Goal: Information Seeking & Learning: Learn about a topic

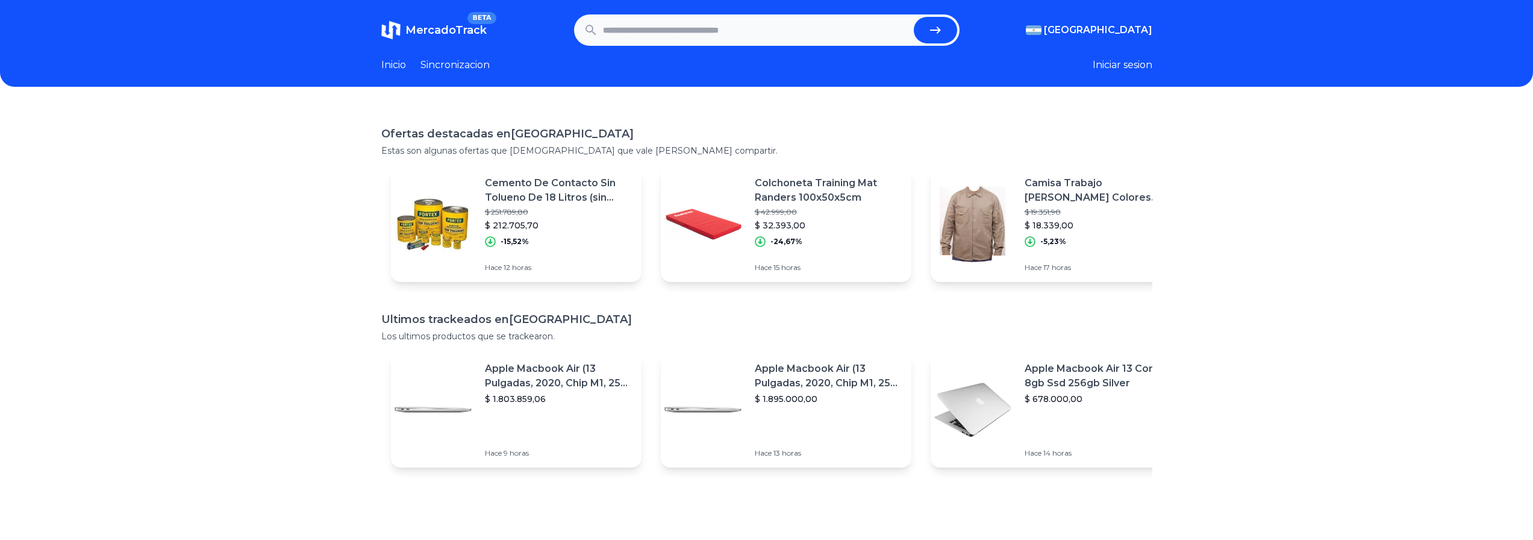
click at [619, 38] on input "text" at bounding box center [756, 30] width 306 height 26
type input "**********"
click at [914, 17] on button "submit" at bounding box center [935, 30] width 43 height 26
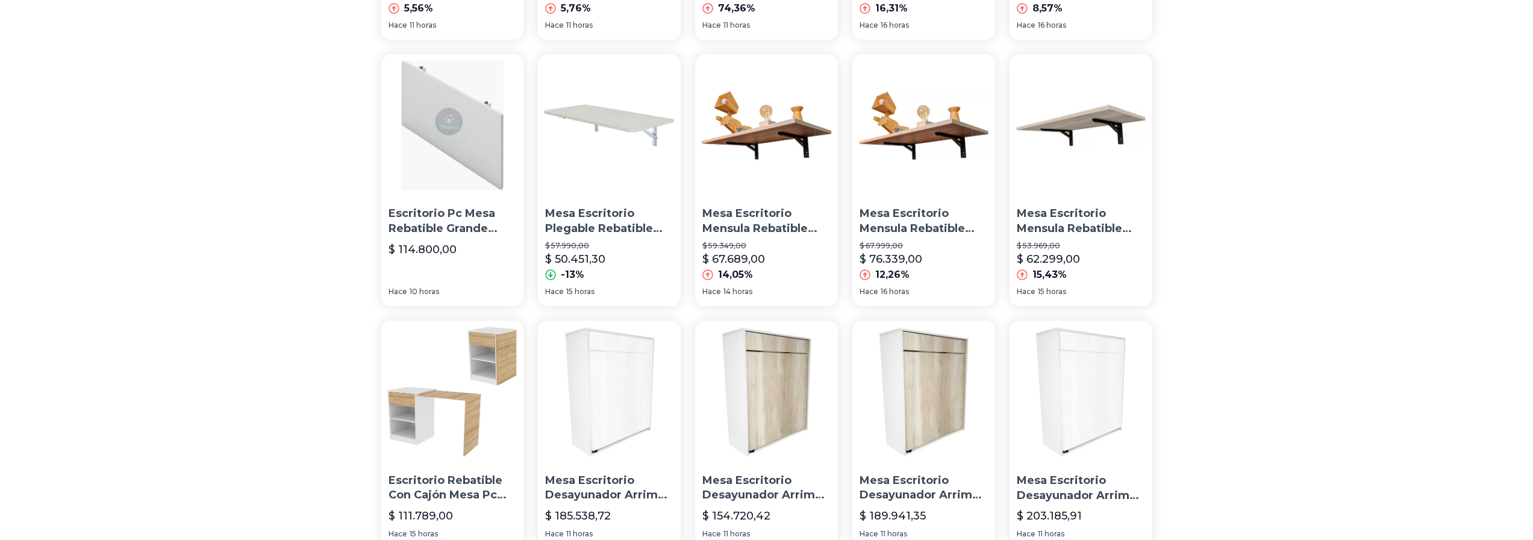
scroll to position [559, 0]
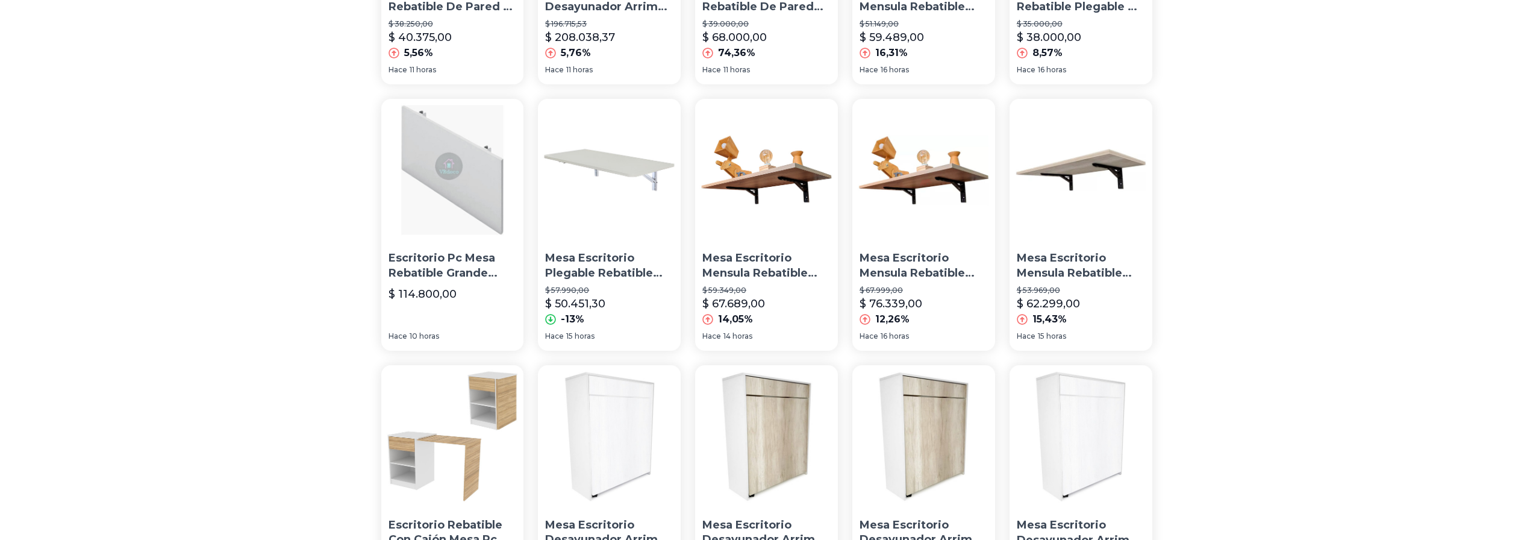
click at [615, 264] on p "Mesa Escritorio Plegable Rebatible Colgante 80cm" at bounding box center [609, 266] width 128 height 30
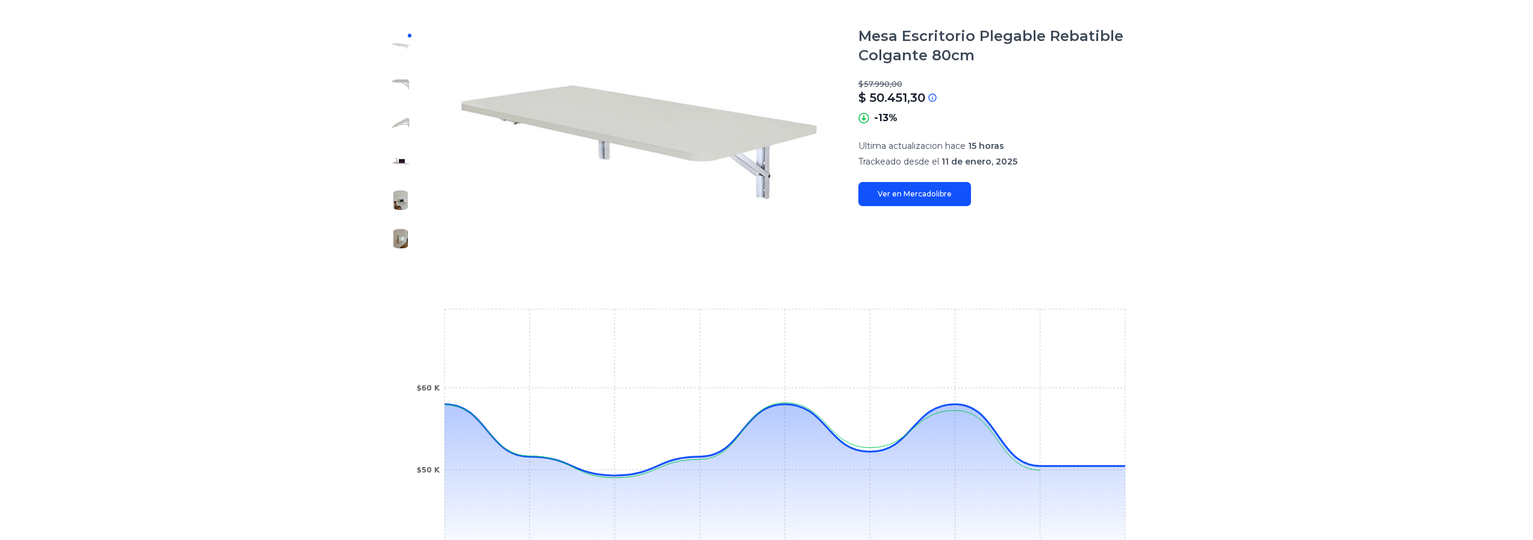
scroll to position [181, 0]
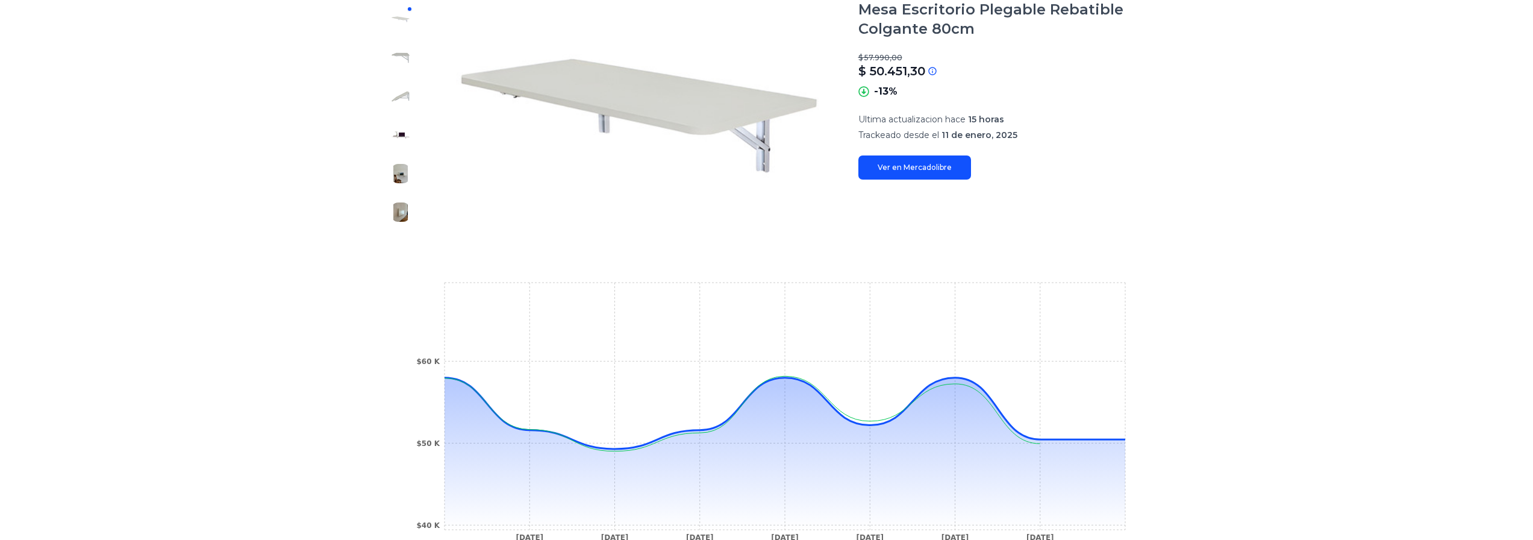
click at [410, 210] on img at bounding box center [400, 211] width 19 height 19
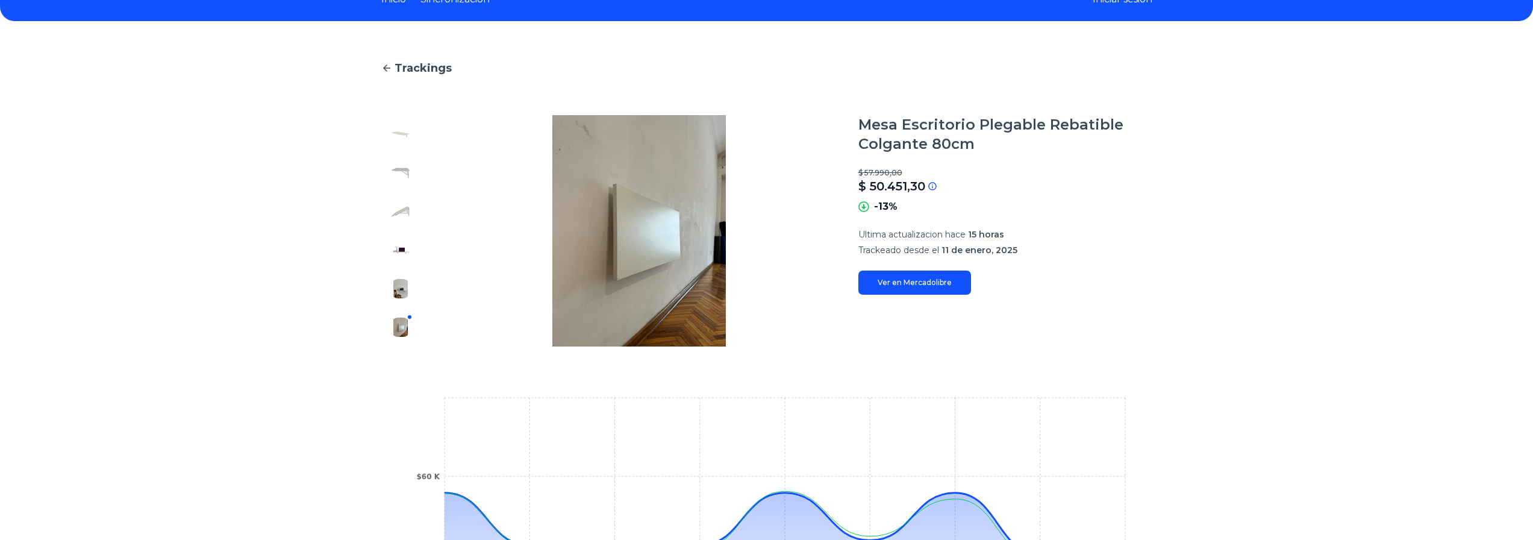
scroll to position [60, 0]
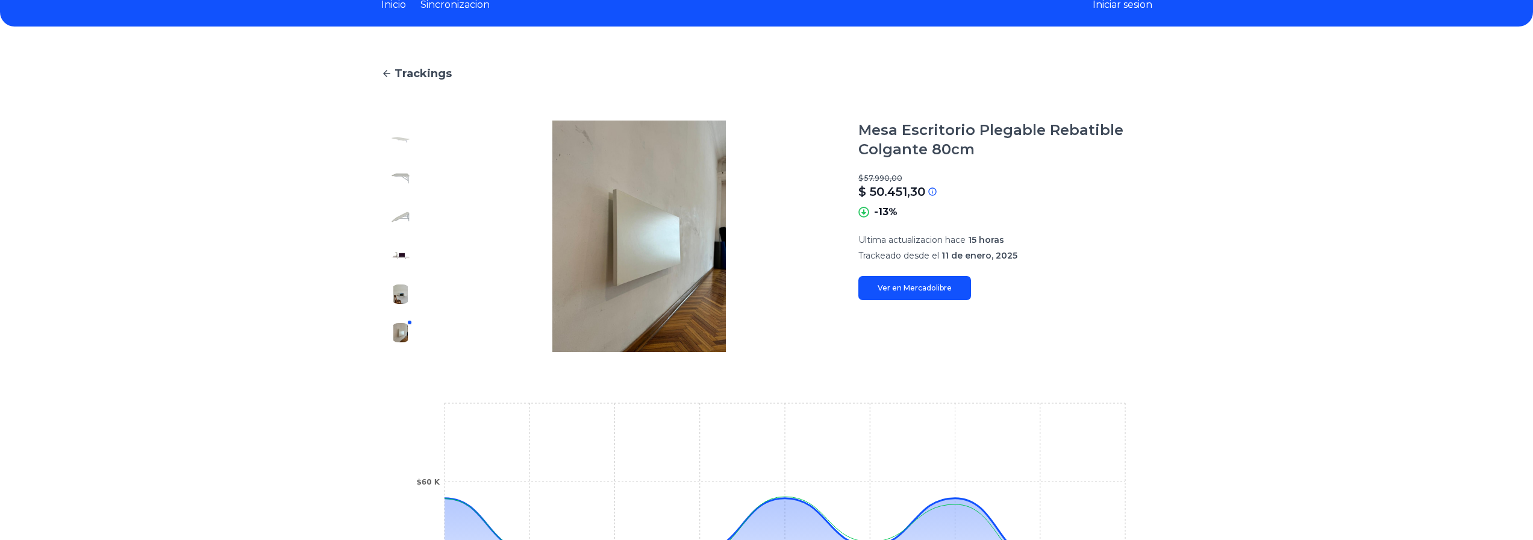
click at [409, 299] on img at bounding box center [400, 293] width 19 height 19
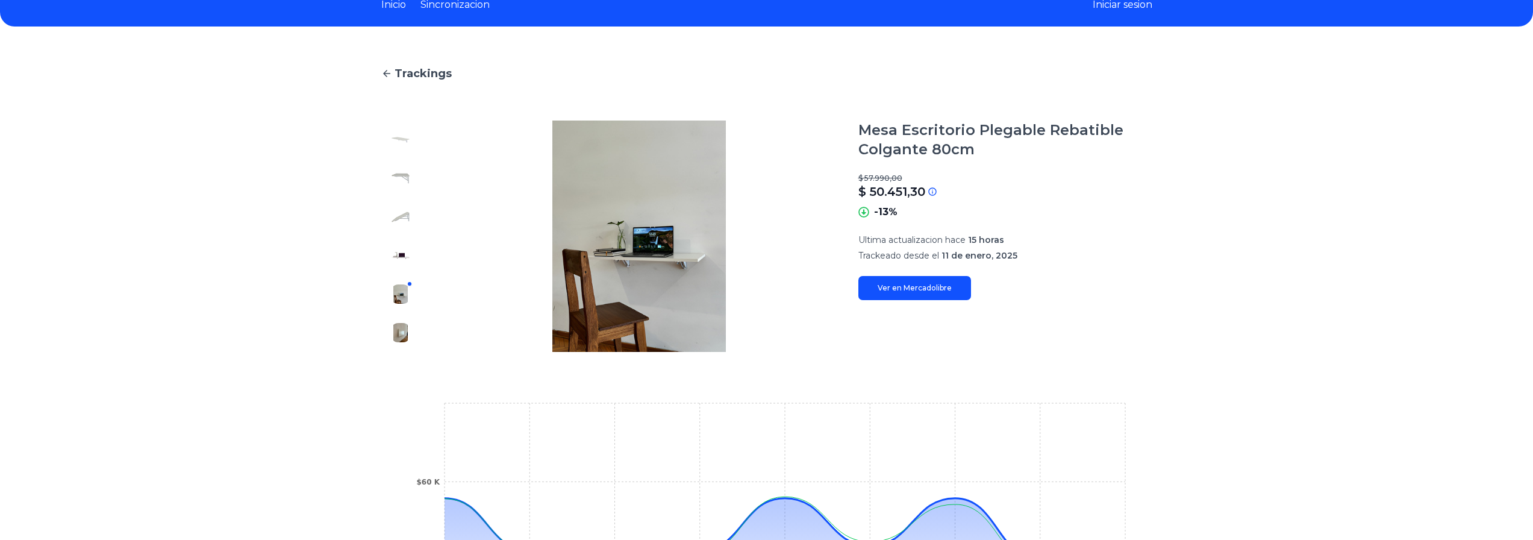
click at [408, 248] on img at bounding box center [400, 255] width 19 height 19
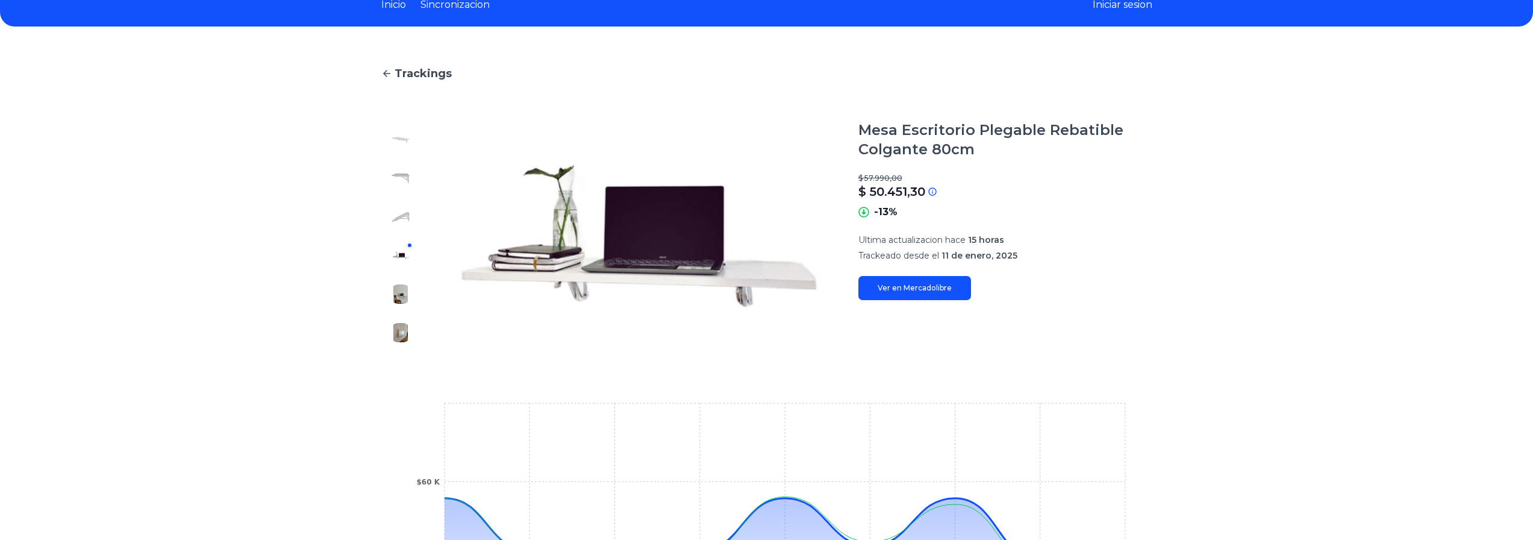
click at [405, 334] on img at bounding box center [400, 332] width 19 height 19
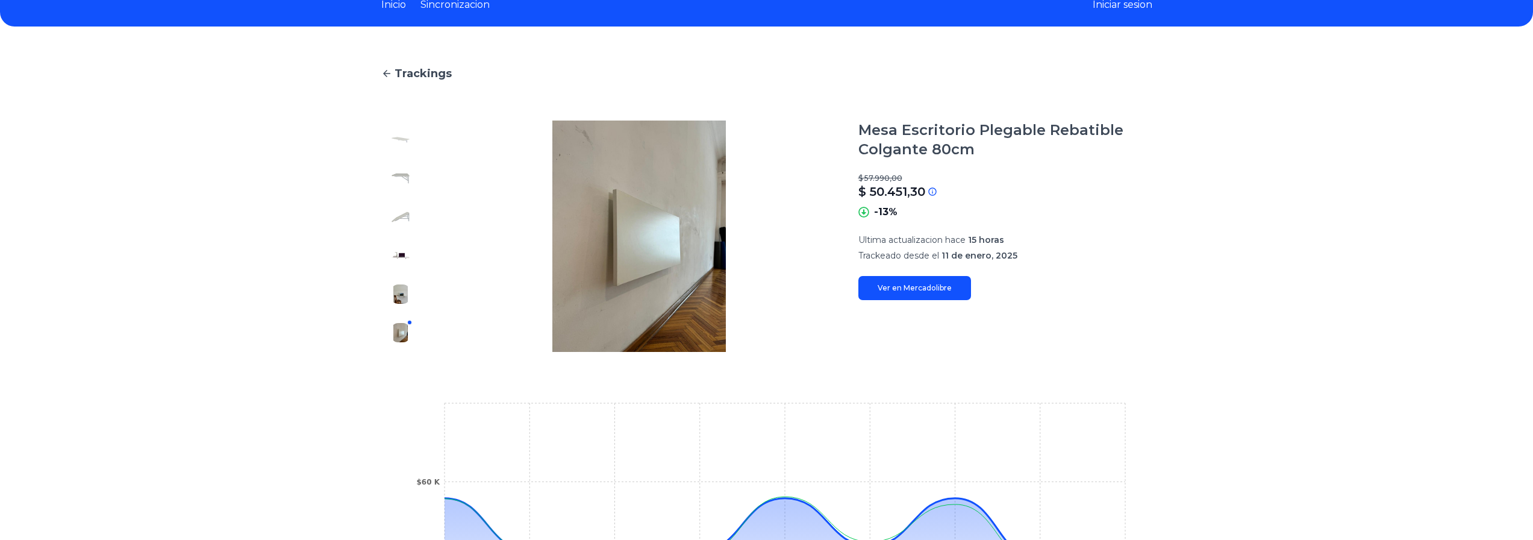
click at [404, 294] on img at bounding box center [400, 293] width 19 height 19
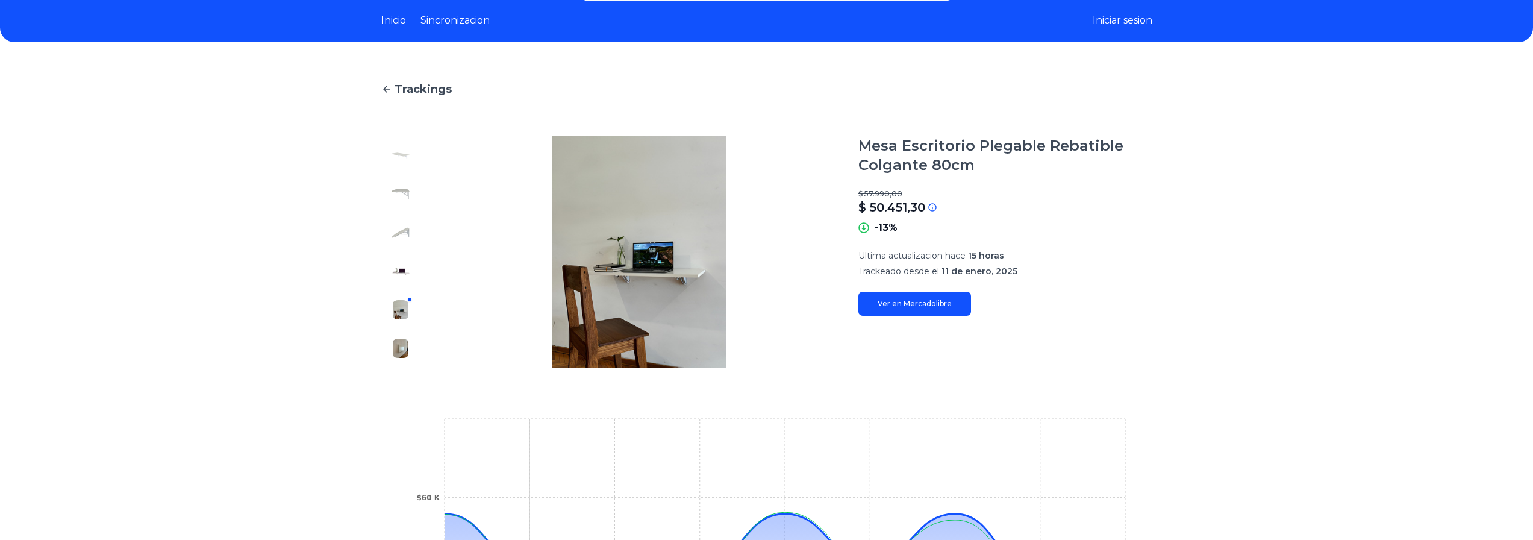
scroll to position [285, 0]
